Goal: Check status: Check status

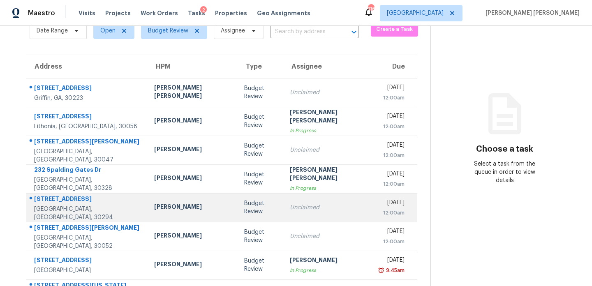
scroll to position [40, 0]
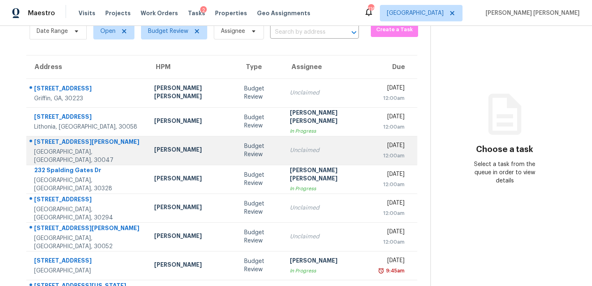
click at [99, 157] on div "[GEOGRAPHIC_DATA], [GEOGRAPHIC_DATA], 30047" at bounding box center [87, 156] width 107 height 16
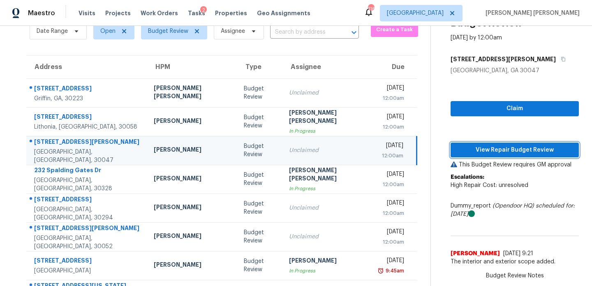
click at [496, 153] on span "View Repair Budget Review" at bounding box center [514, 150] width 115 height 10
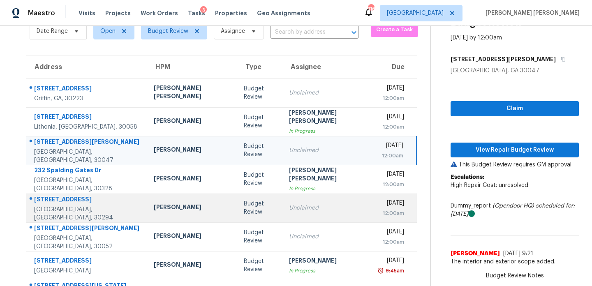
click at [174, 209] on div "[PERSON_NAME]" at bounding box center [192, 208] width 77 height 10
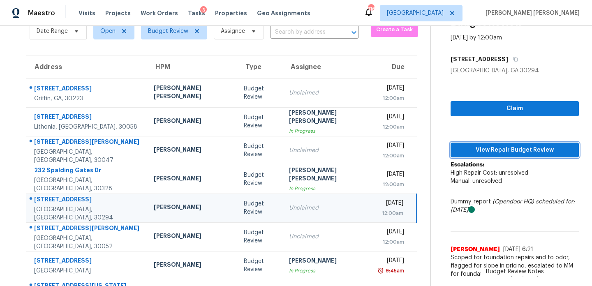
click at [482, 152] on span "View Repair Budget Review" at bounding box center [514, 150] width 115 height 10
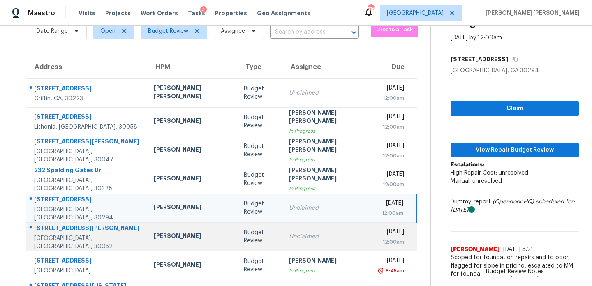
click at [187, 237] on td "[PERSON_NAME]" at bounding box center [192, 236] width 90 height 29
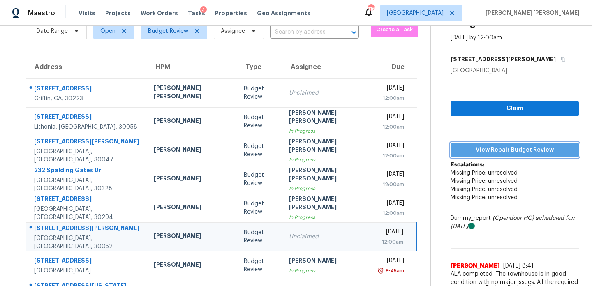
click at [488, 151] on span "View Repair Budget Review" at bounding box center [514, 150] width 115 height 10
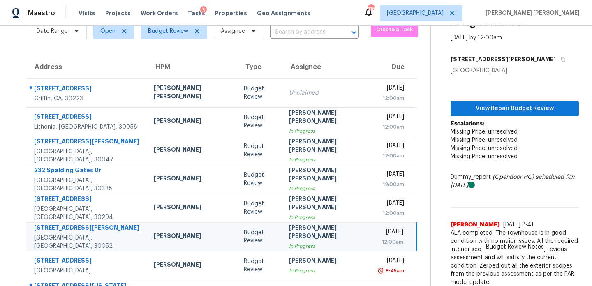
scroll to position [142, 0]
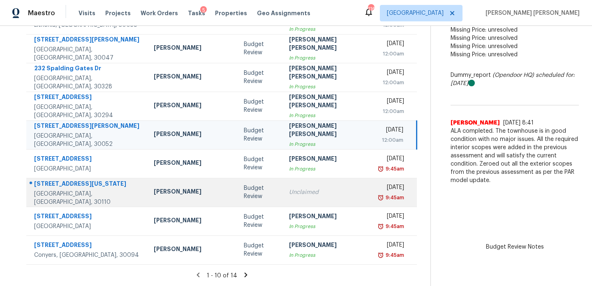
click at [166, 194] on div "[PERSON_NAME]" at bounding box center [192, 192] width 77 height 10
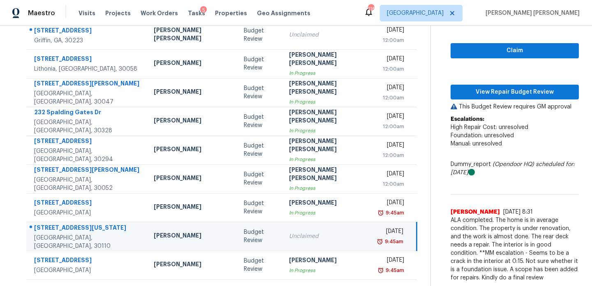
scroll to position [32, 0]
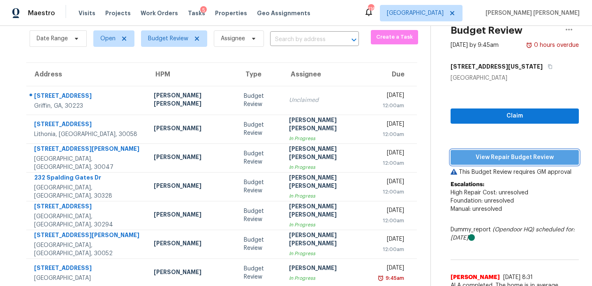
click at [477, 154] on span "View Repair Budget Review" at bounding box center [514, 157] width 115 height 10
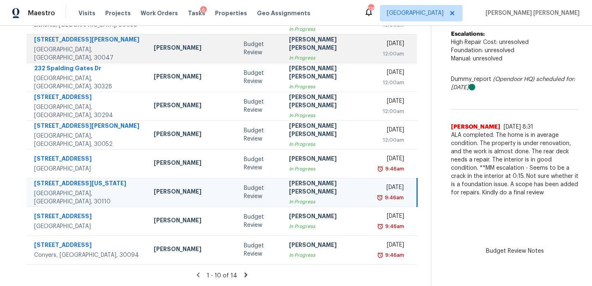
scroll to position [0, 0]
